Goal: Task Accomplishment & Management: Use online tool/utility

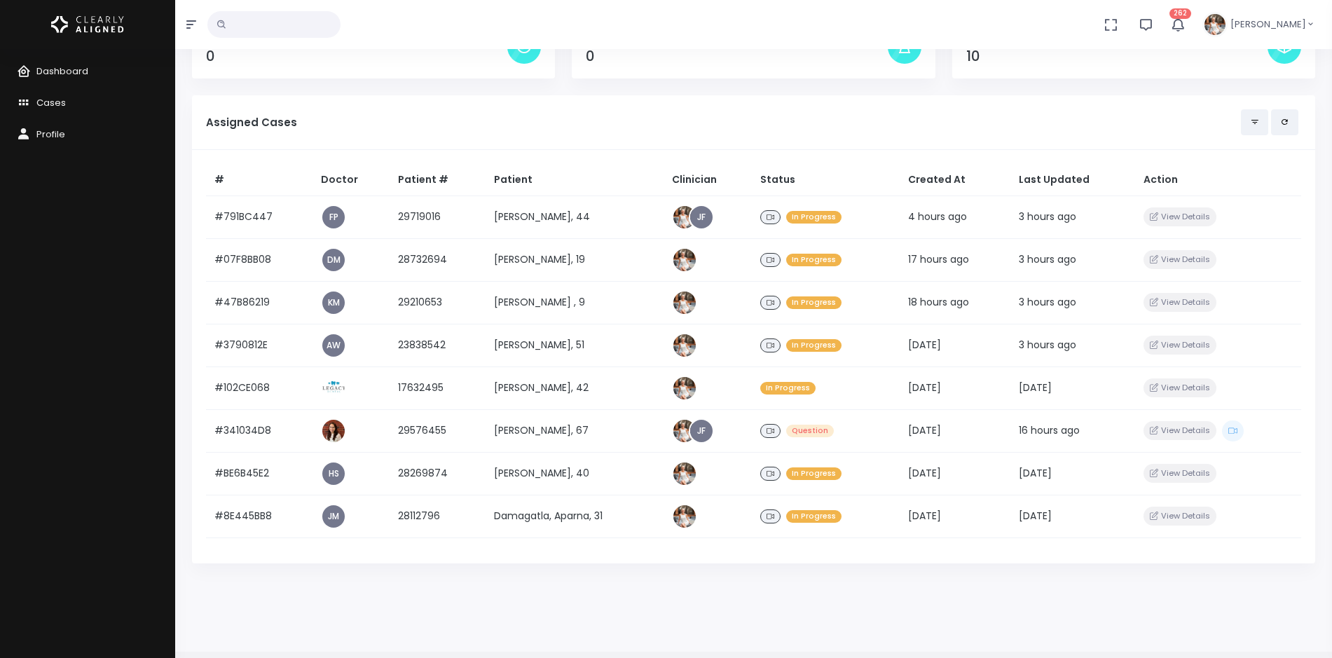
scroll to position [158, 0]
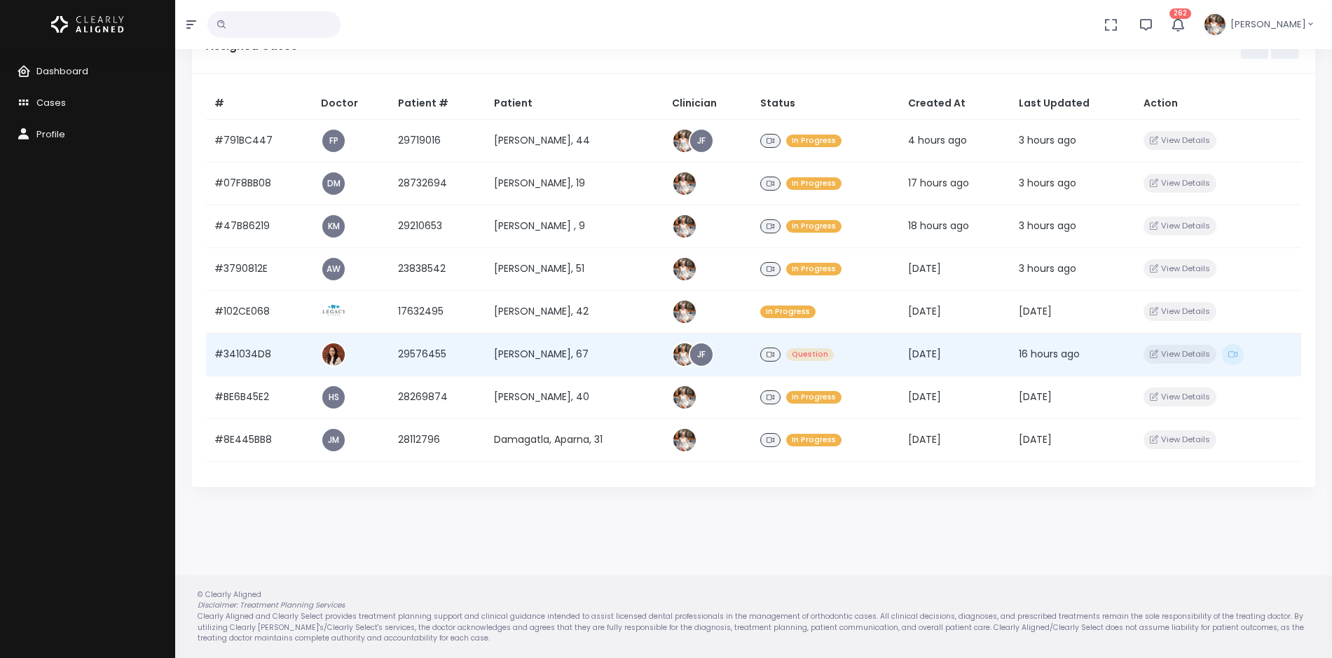
click at [248, 354] on td "#341034D8" at bounding box center [259, 354] width 106 height 43
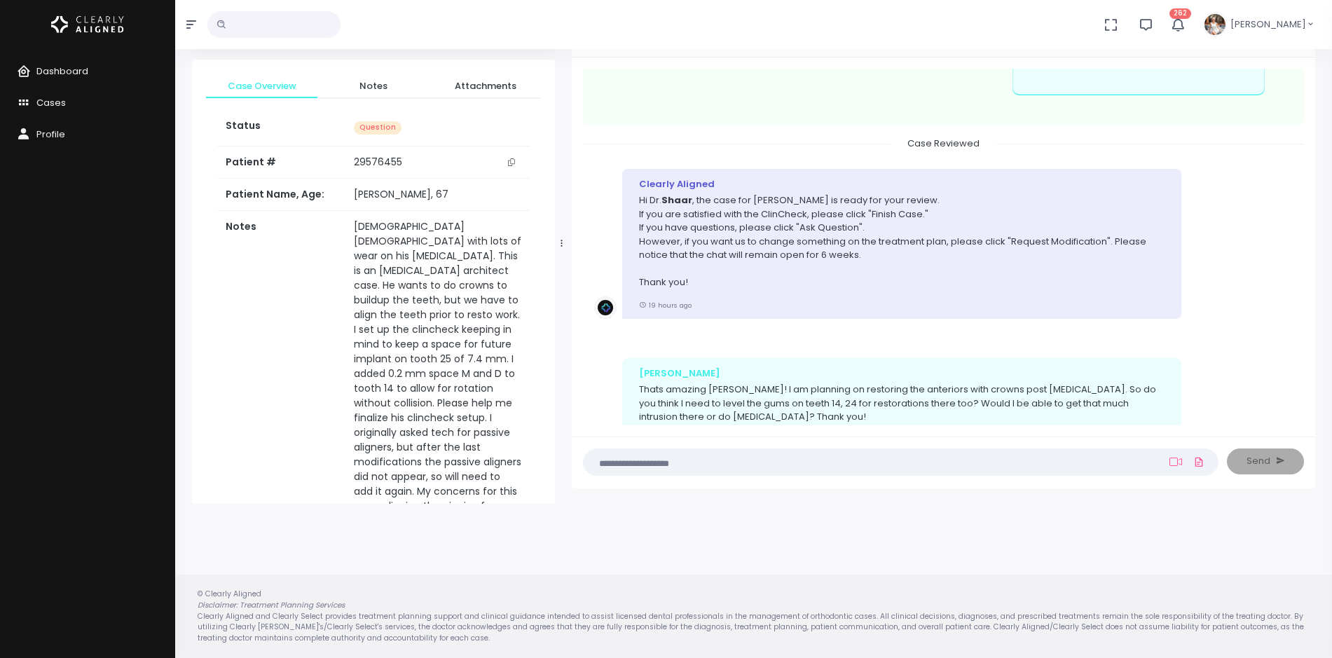
scroll to position [489, 0]
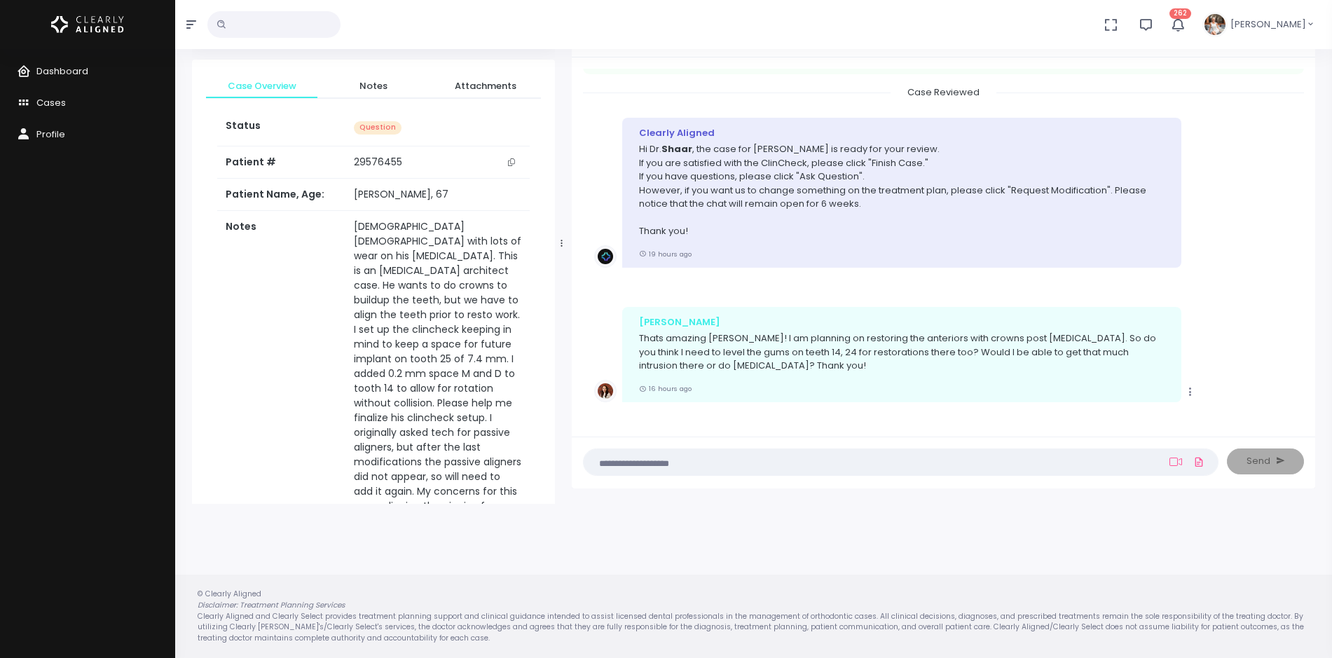
click at [721, 462] on textarea at bounding box center [873, 461] width 563 height 15
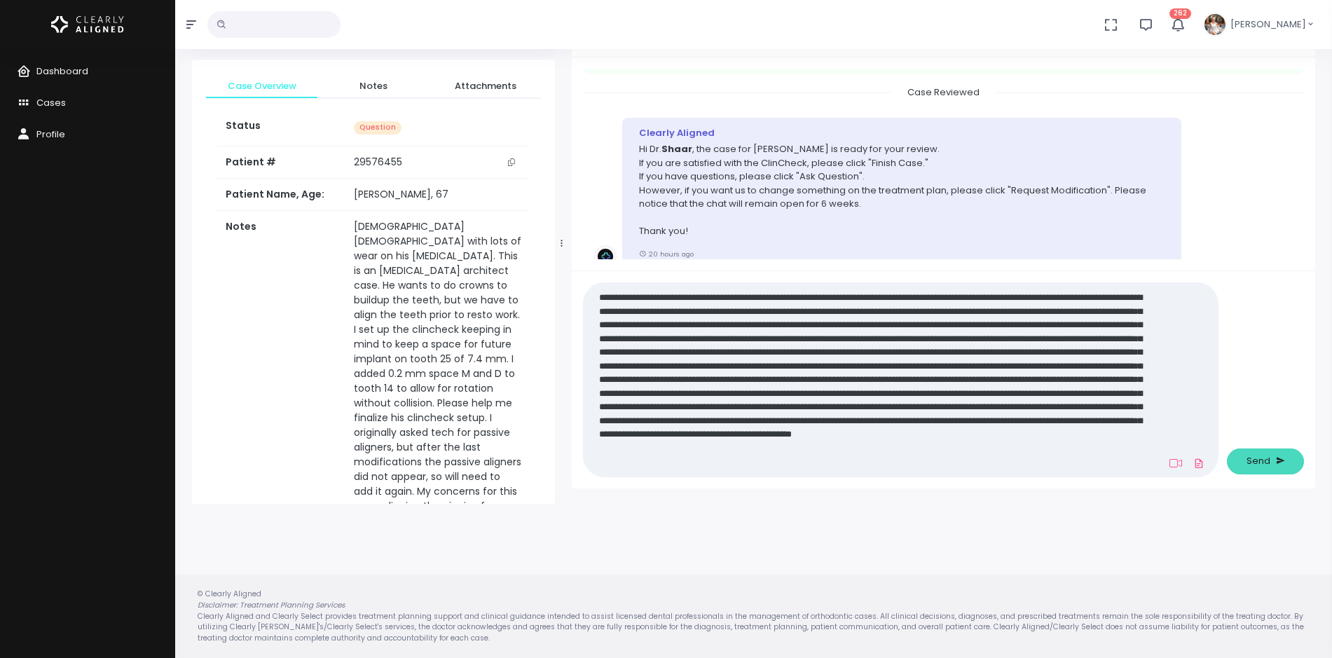
scroll to position [0, 0]
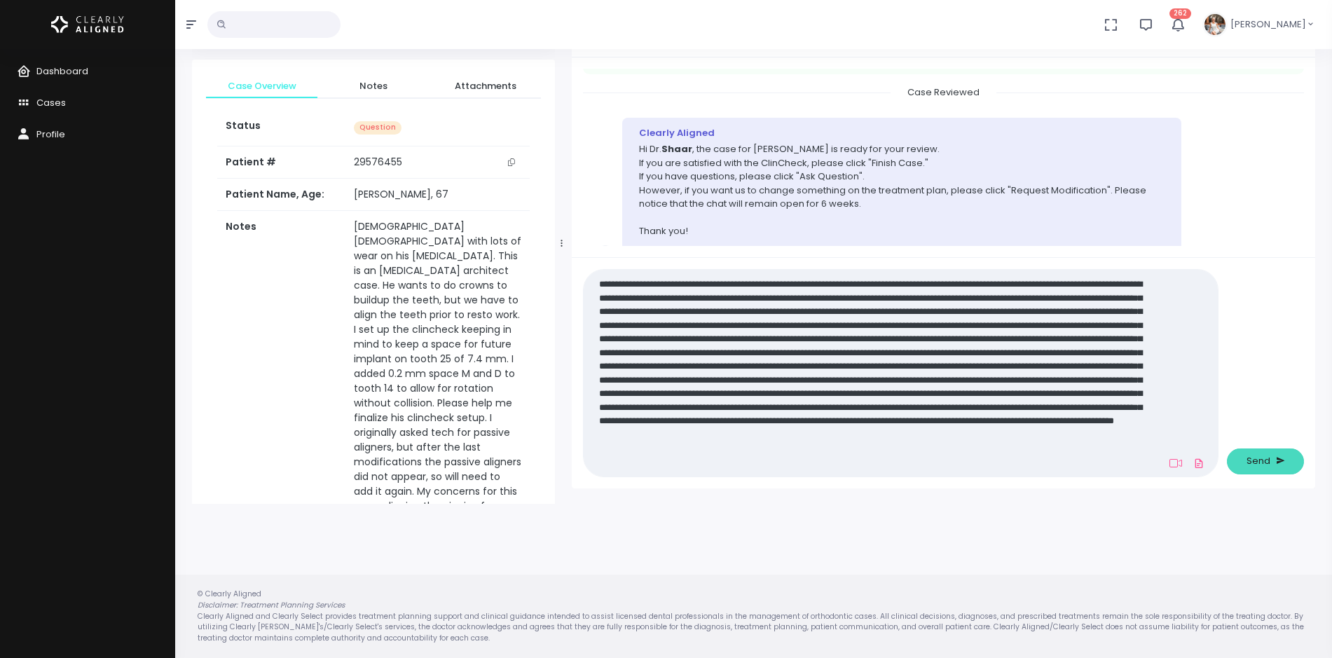
type textarea "**********"
click at [1248, 461] on span "Send" at bounding box center [1258, 461] width 24 height 14
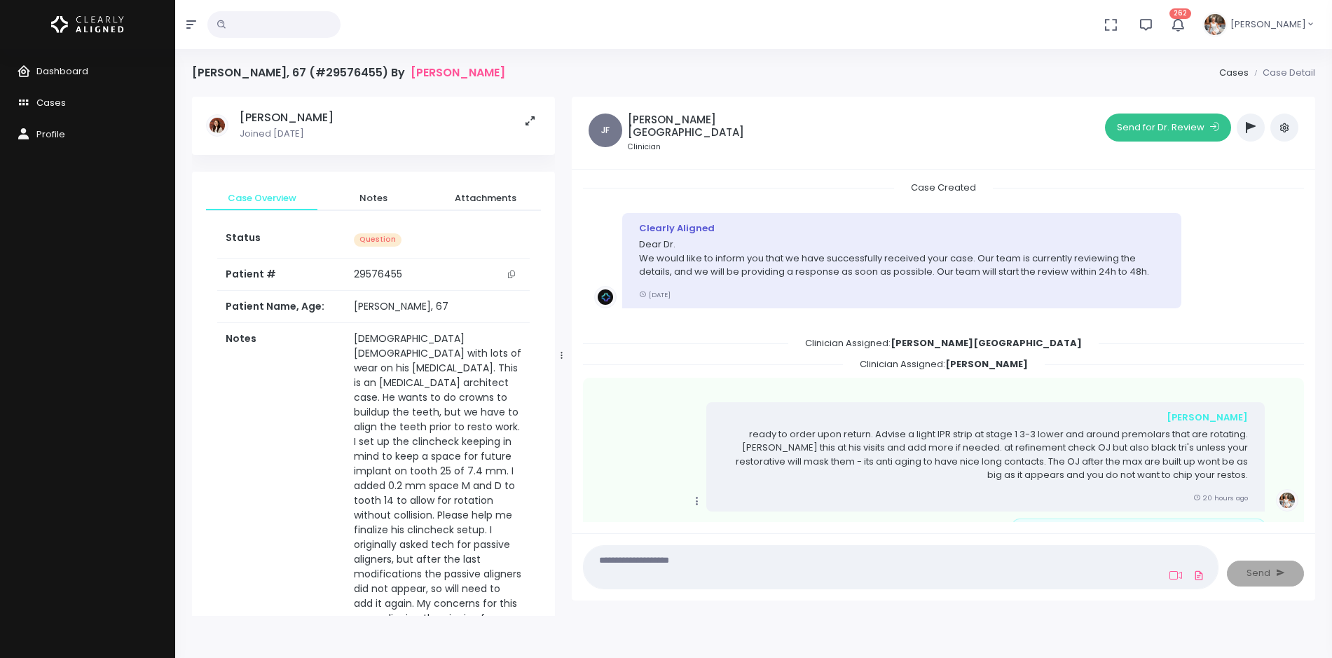
click at [1184, 132] on button "Send for Dr. Review" at bounding box center [1168, 127] width 126 height 28
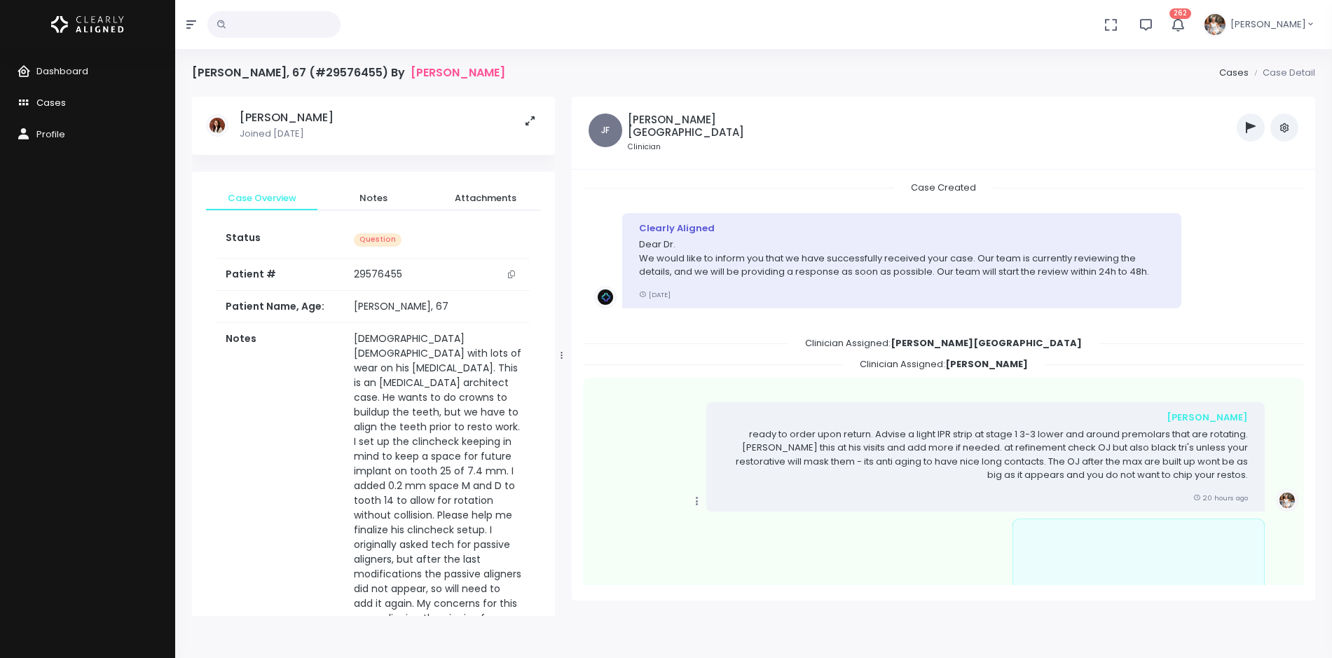
click at [58, 106] on span "Cases" at bounding box center [50, 102] width 29 height 13
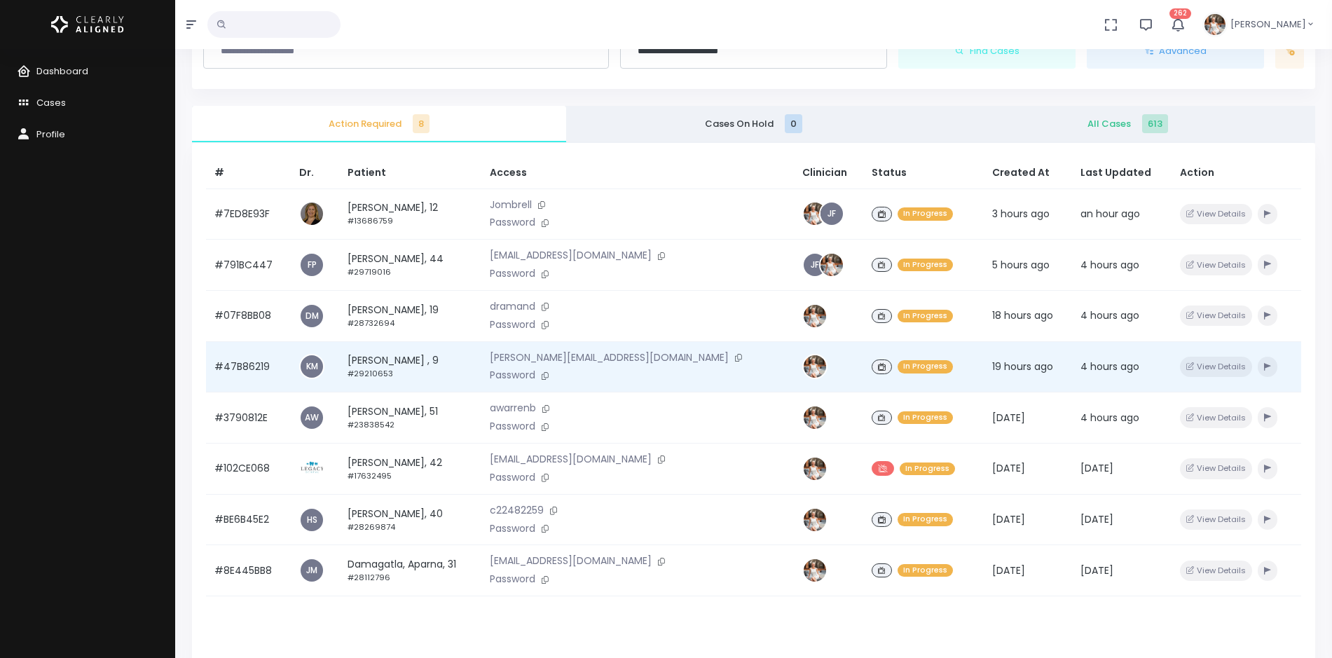
scroll to position [73, 0]
